Goal: Transaction & Acquisition: Purchase product/service

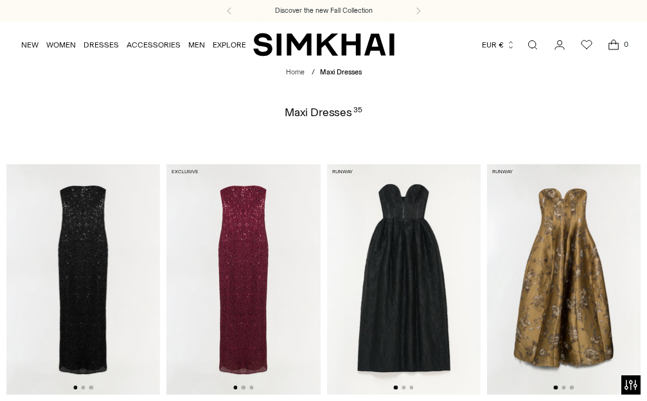
scroll to position [1541, 0]
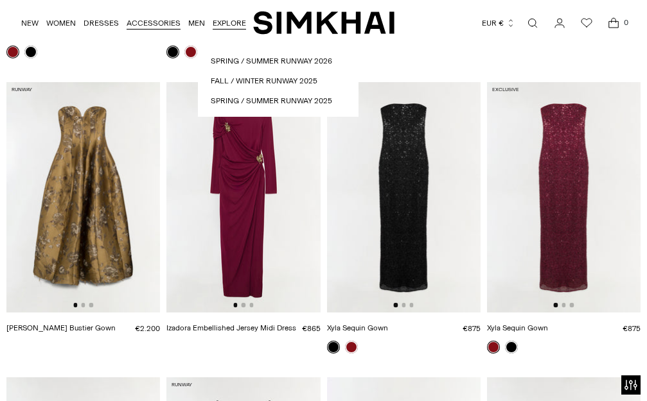
scroll to position [1285, 0]
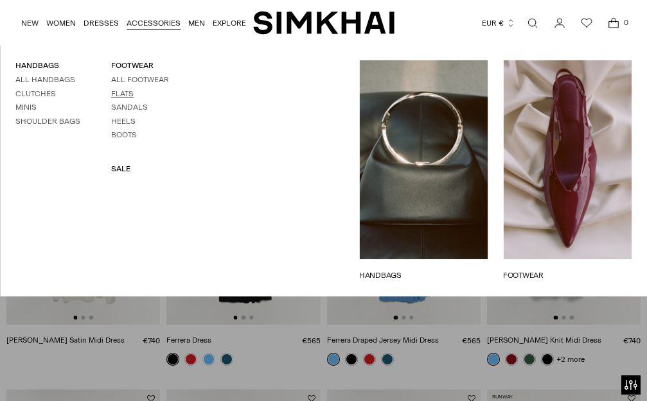
click at [123, 92] on link "Flats" at bounding box center [122, 93] width 22 height 9
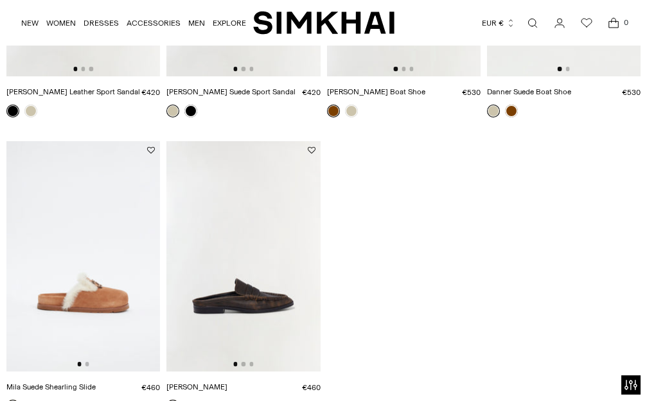
scroll to position [1092, 0]
